Goal: Register for event/course

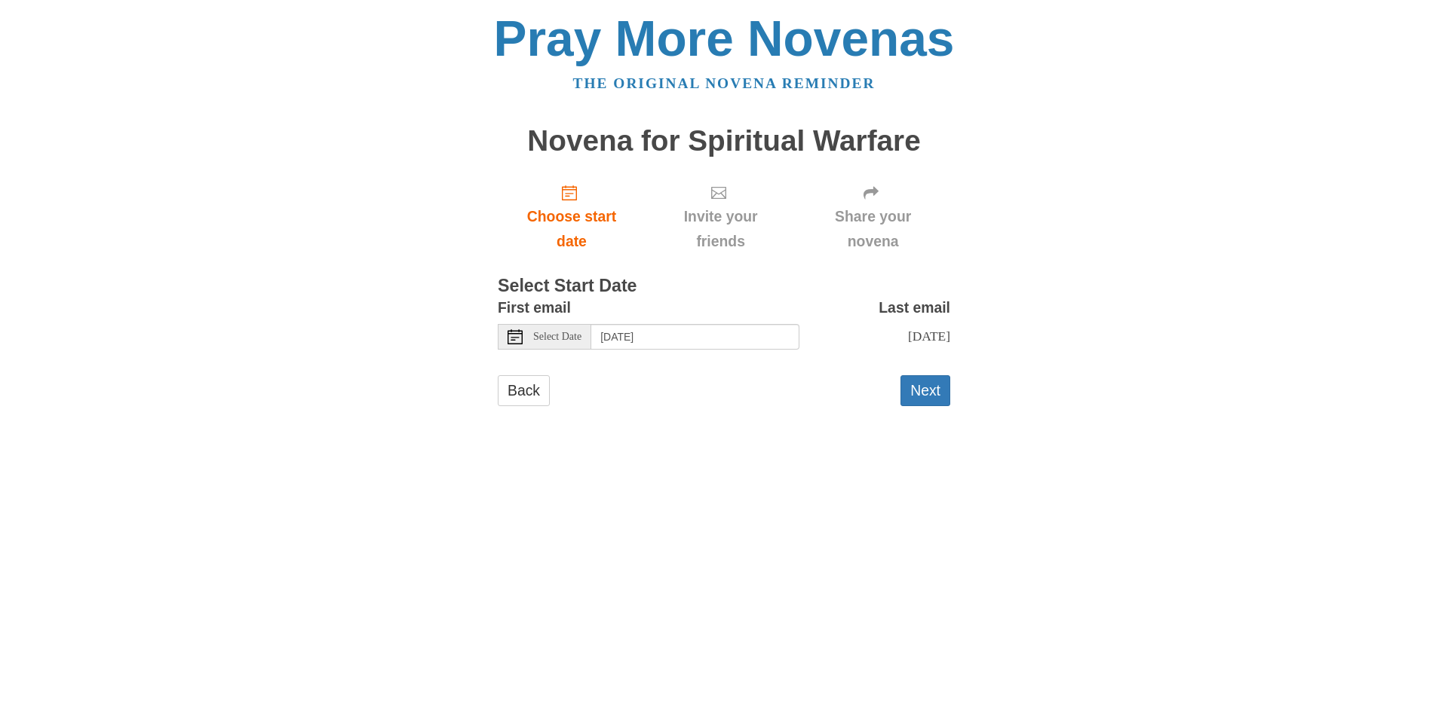
click at [579, 339] on span "Select Date" at bounding box center [557, 337] width 48 height 11
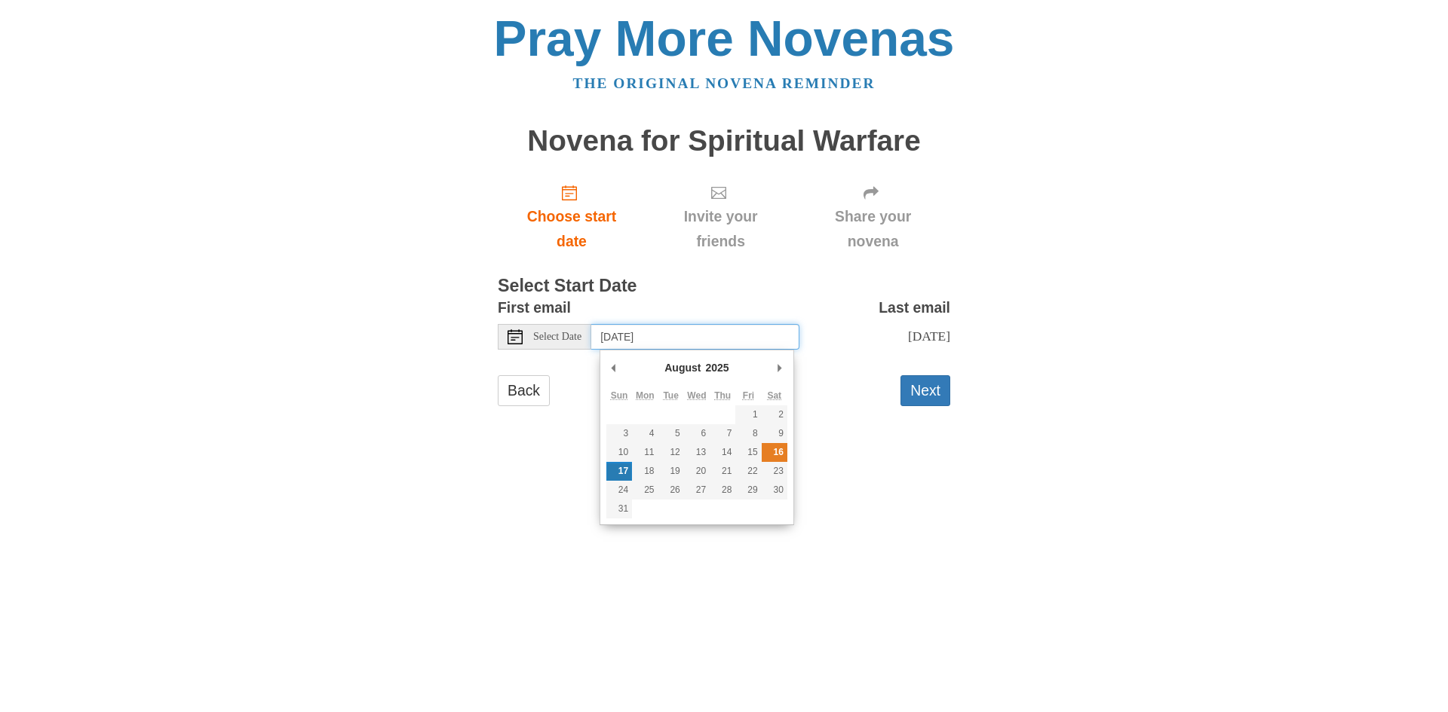
type input "[DATE]"
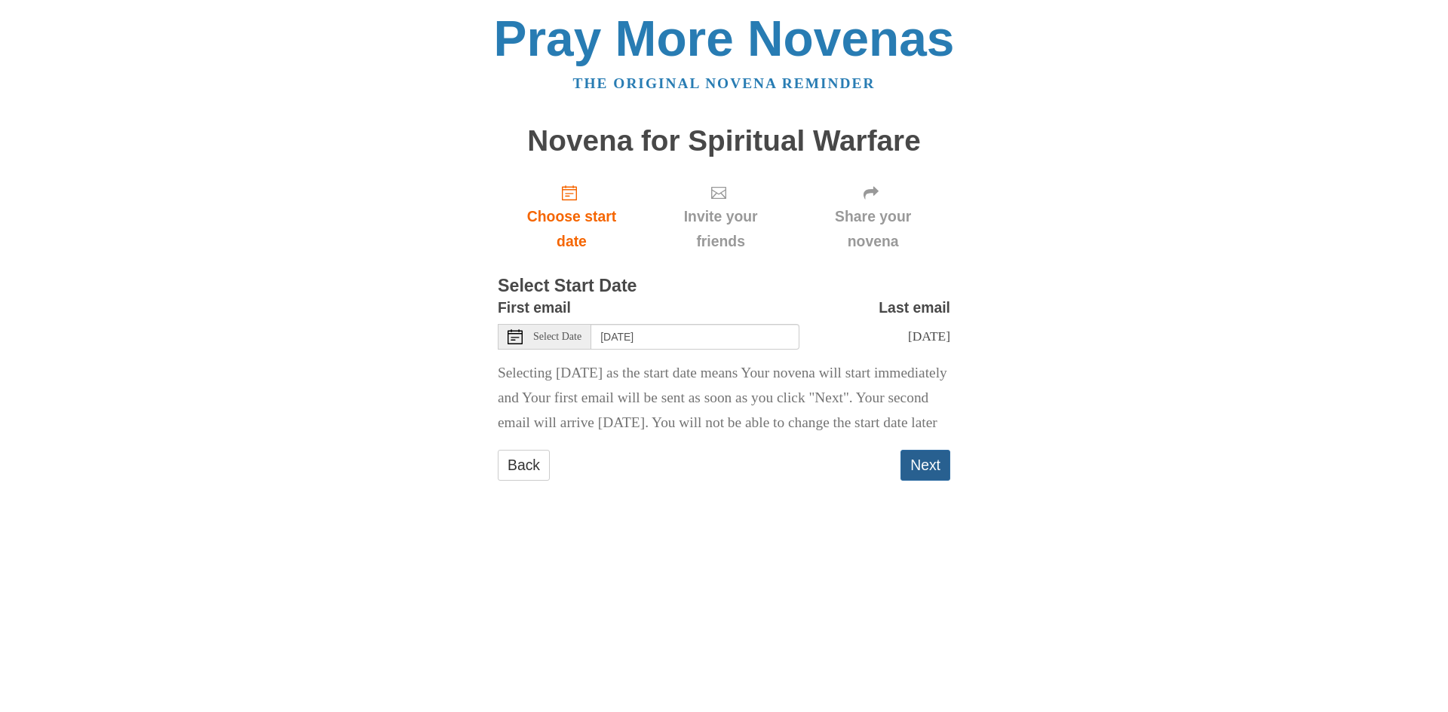
click at [915, 481] on button "Next" at bounding box center [925, 465] width 50 height 31
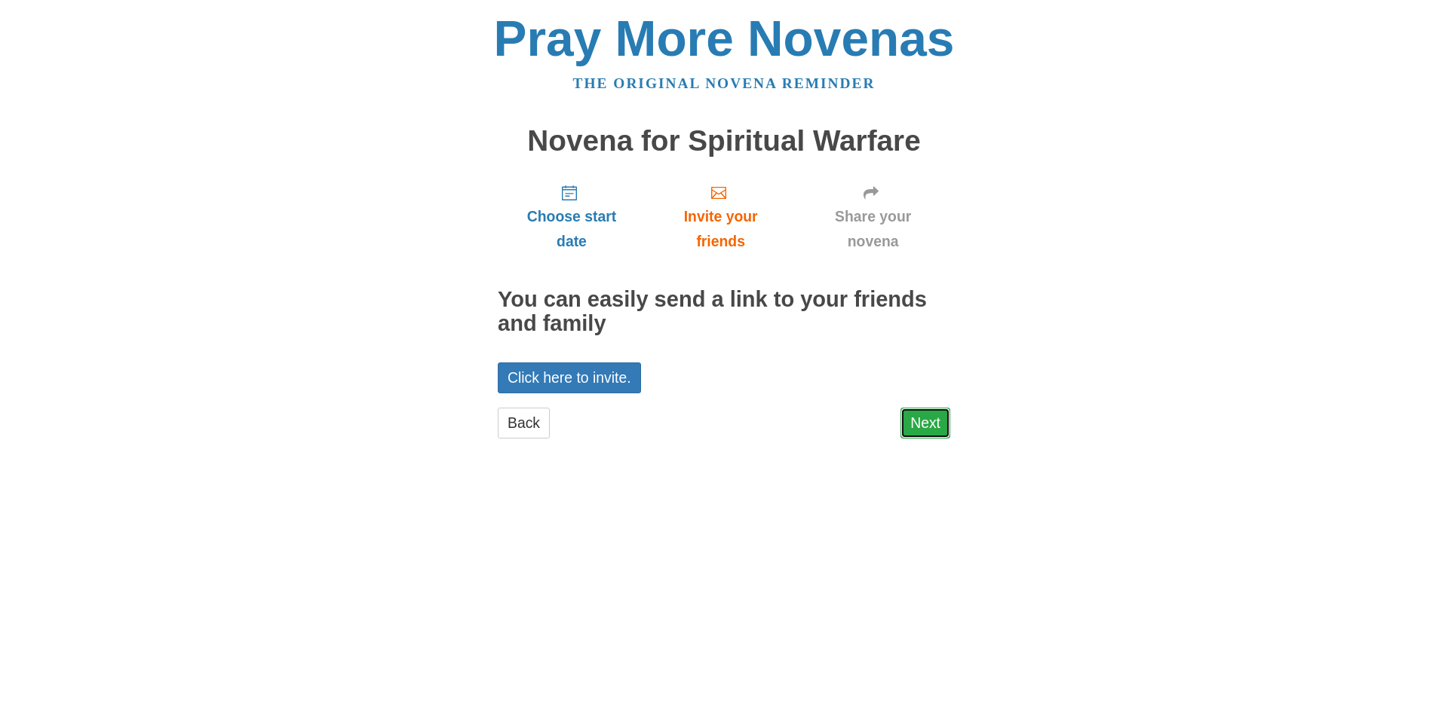
click at [931, 430] on link "Next" at bounding box center [925, 423] width 50 height 31
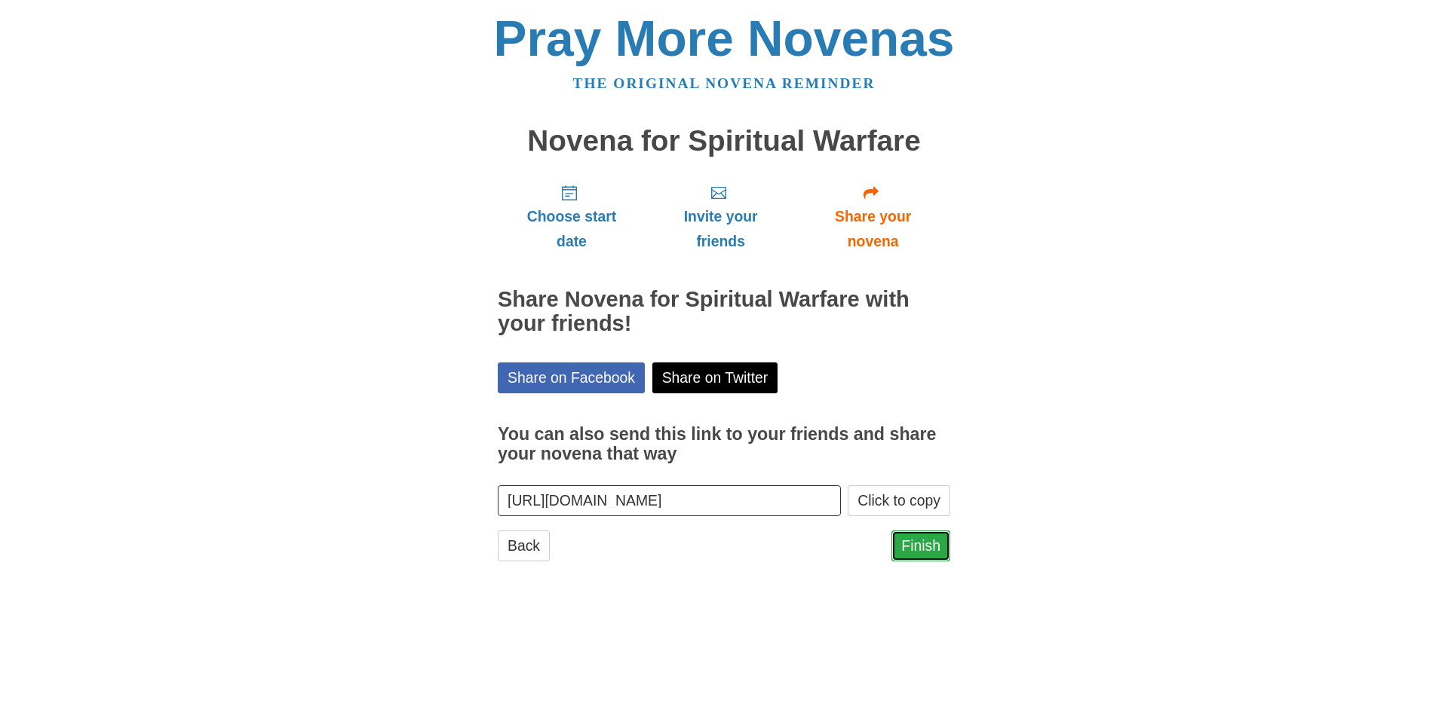
click at [921, 544] on link "Finish" at bounding box center [920, 546] width 59 height 31
